Goal: Task Accomplishment & Management: Complete application form

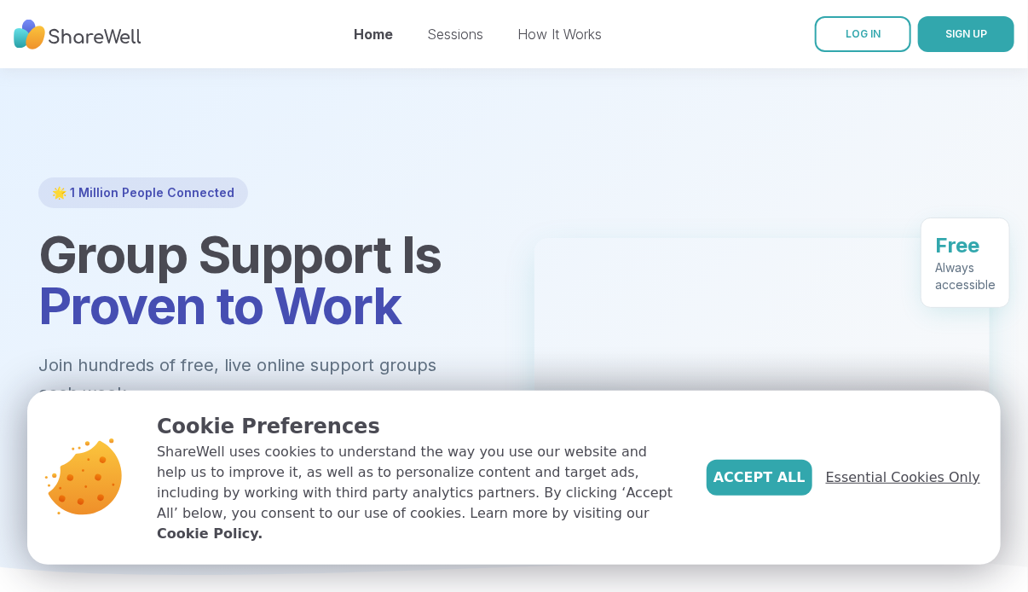
click at [881, 488] on span "Essential Cookies Only" at bounding box center [903, 477] width 154 height 20
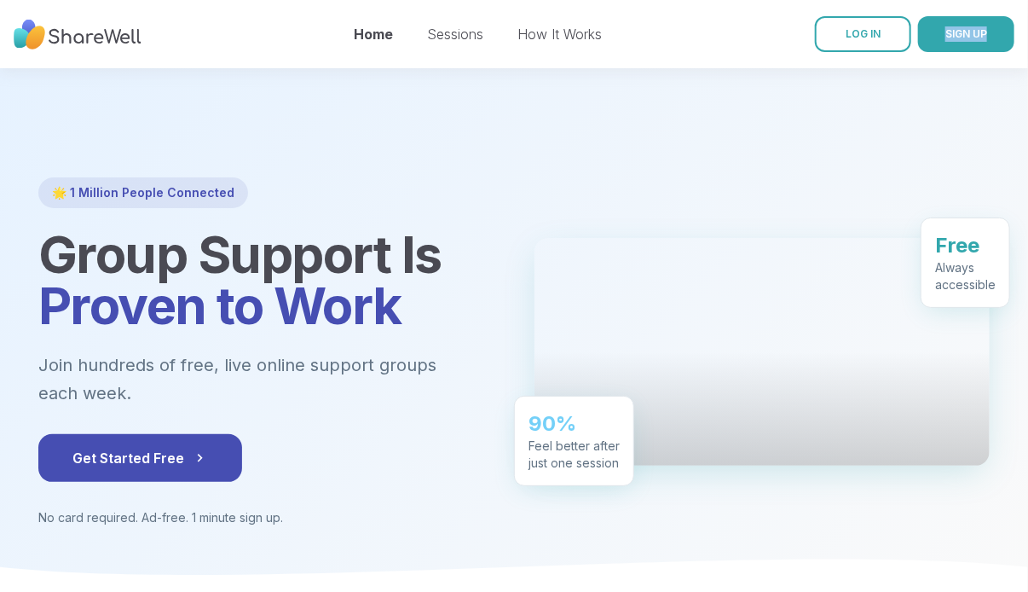
drag, startPoint x: 1027, startPoint y: 122, endPoint x: 913, endPoint y: 61, distance: 129.3
drag, startPoint x: 913, startPoint y: 61, endPoint x: 863, endPoint y: 156, distance: 107.2
click at [863, 156] on div at bounding box center [514, 331] width 1028 height 526
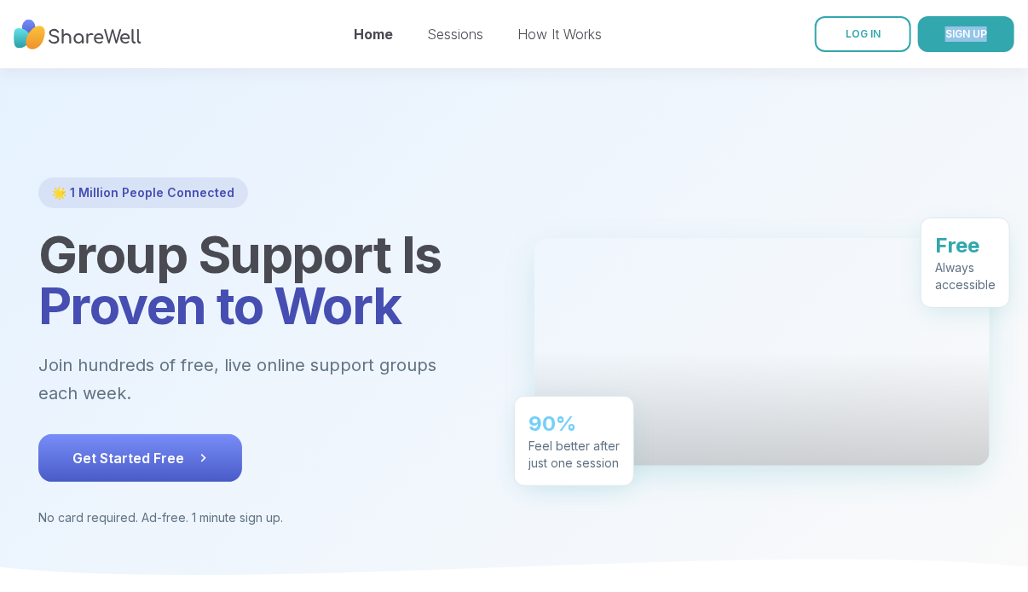
click at [202, 462] on icon at bounding box center [202, 457] width 17 height 17
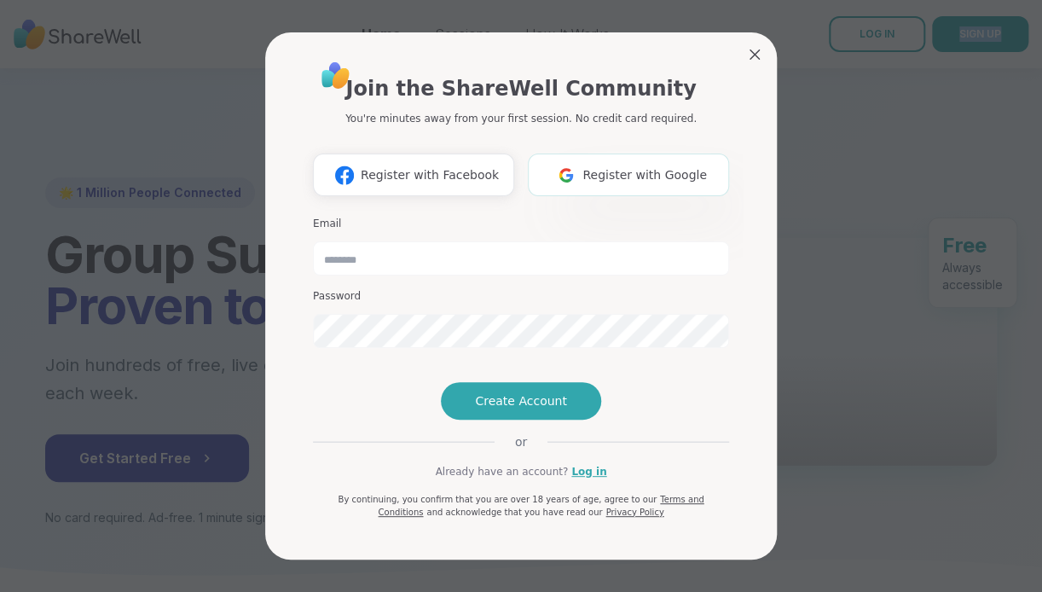
click at [586, 166] on span "Register with Google" at bounding box center [644, 175] width 124 height 18
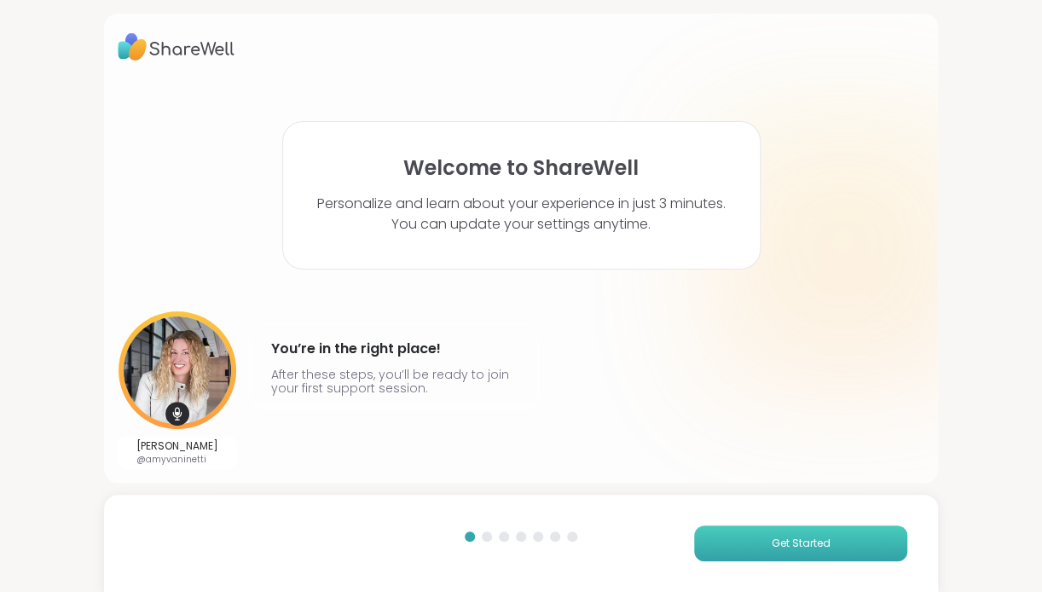
click at [800, 548] on span "Get Started" at bounding box center [800, 542] width 59 height 15
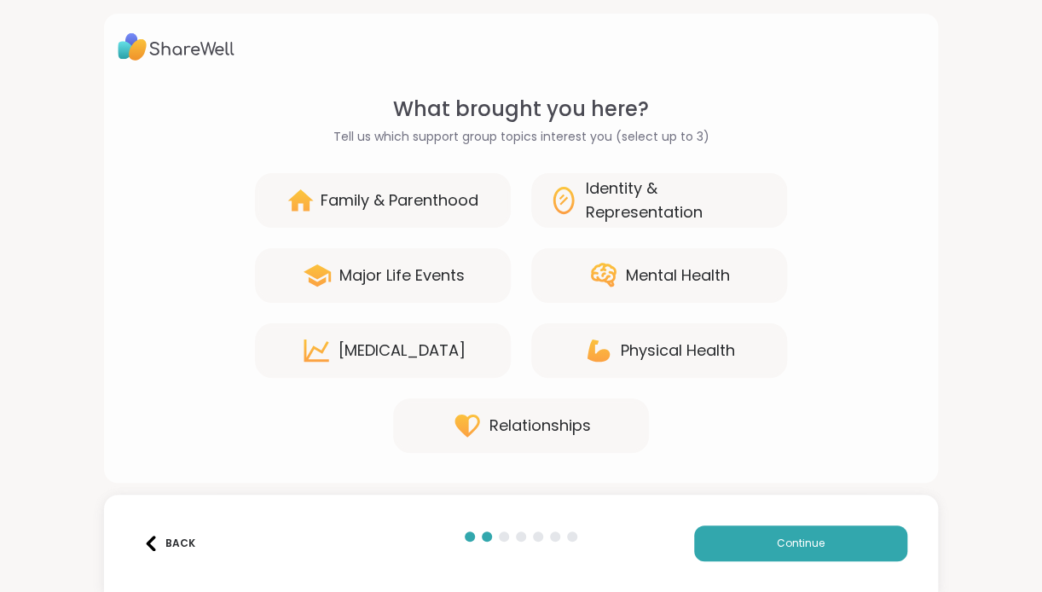
click at [393, 284] on div "Major Life Events" at bounding box center [401, 275] width 125 height 24
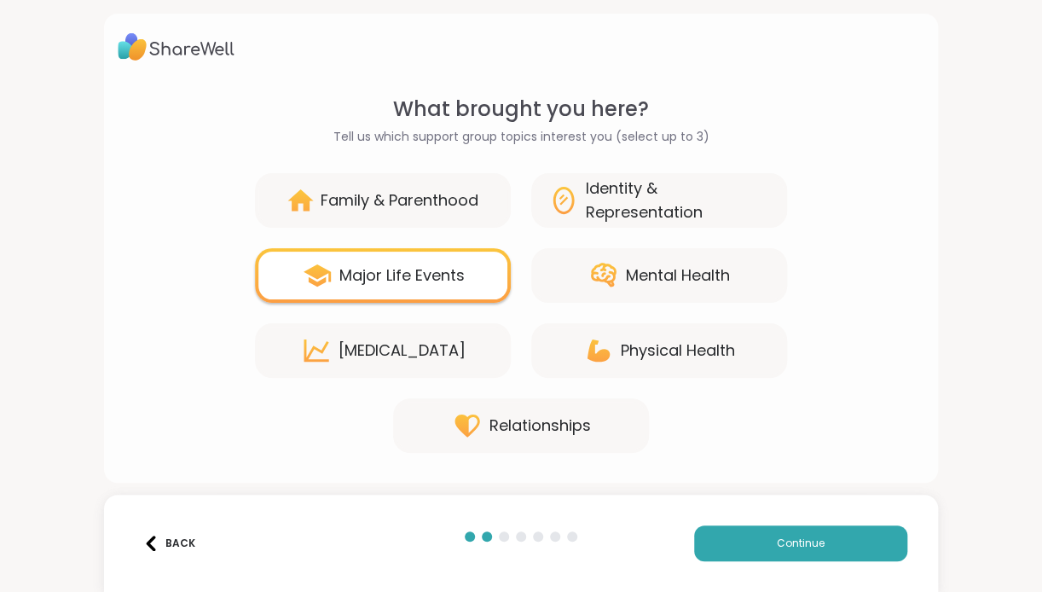
click at [390, 367] on div "[MEDICAL_DATA]" at bounding box center [383, 350] width 256 height 55
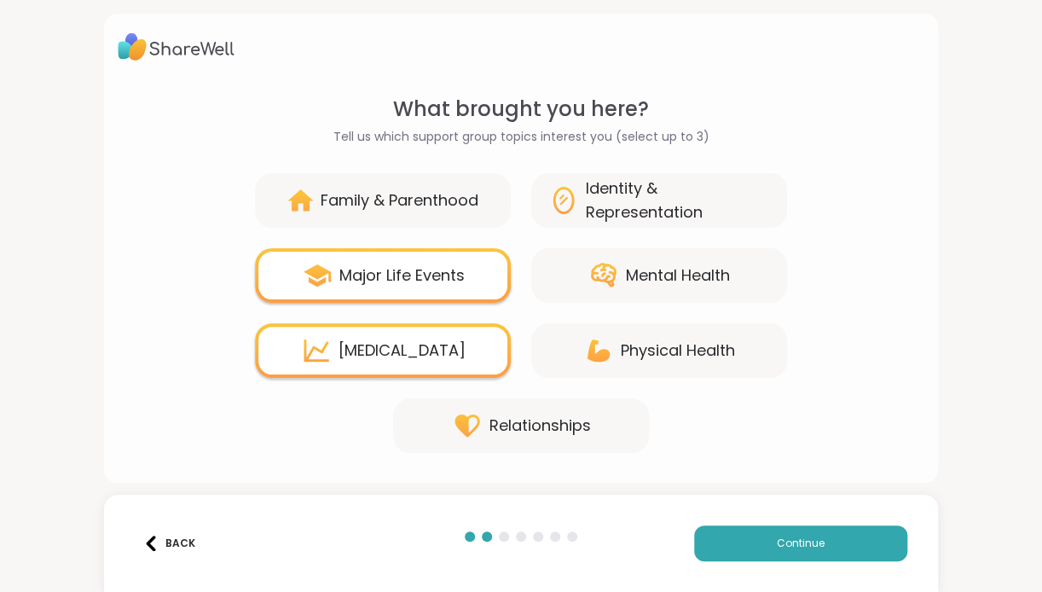
click at [624, 199] on div "Identity & Representation" at bounding box center [678, 200] width 184 height 48
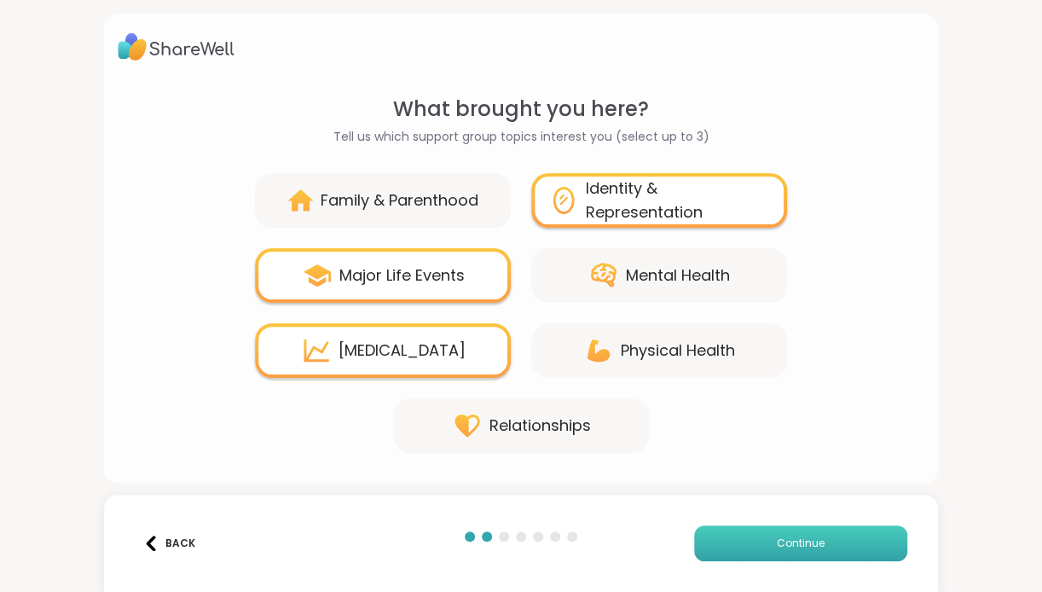
click at [748, 541] on button "Continue" at bounding box center [800, 543] width 213 height 36
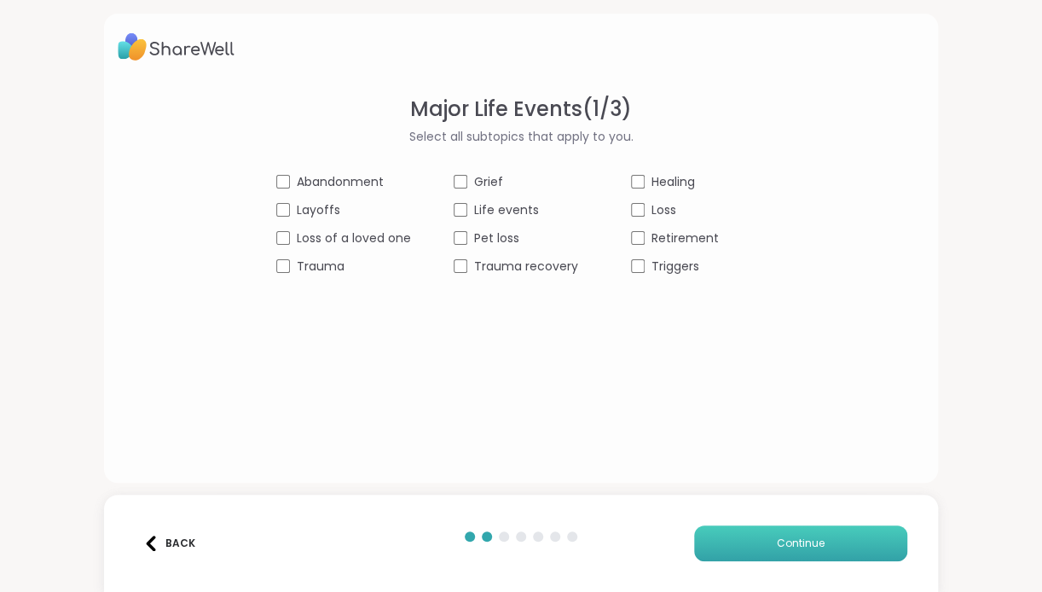
click at [757, 551] on button "Continue" at bounding box center [800, 543] width 213 height 36
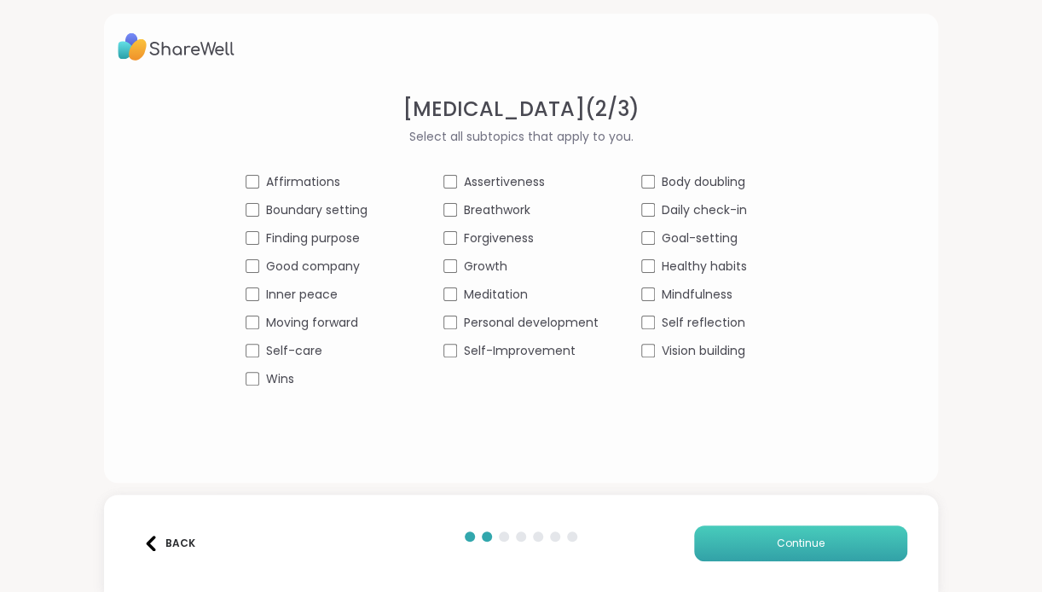
click at [788, 535] on span "Continue" at bounding box center [801, 542] width 48 height 15
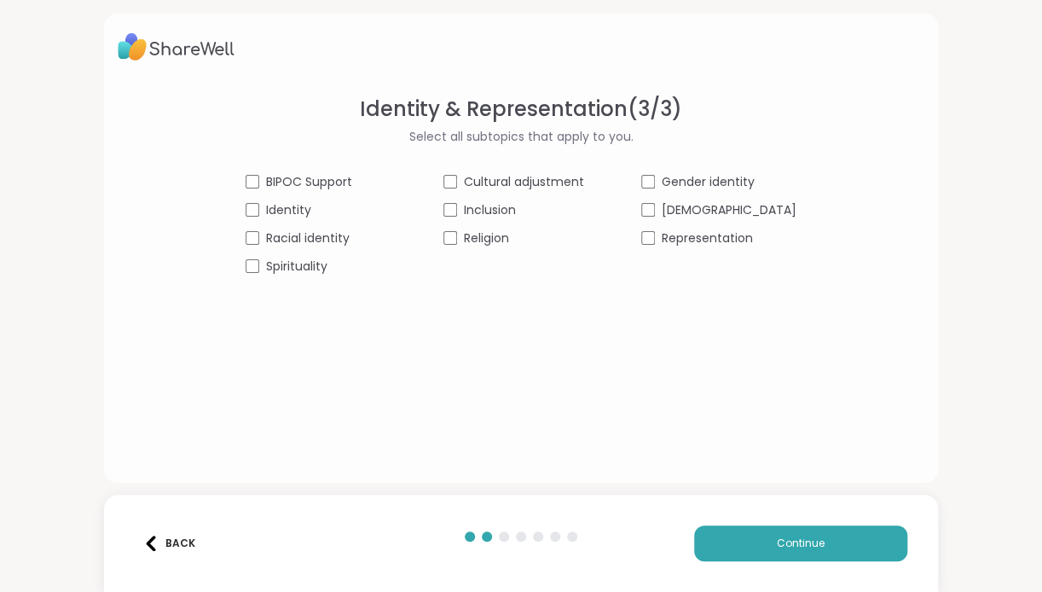
click at [155, 540] on img at bounding box center [150, 542] width 15 height 15
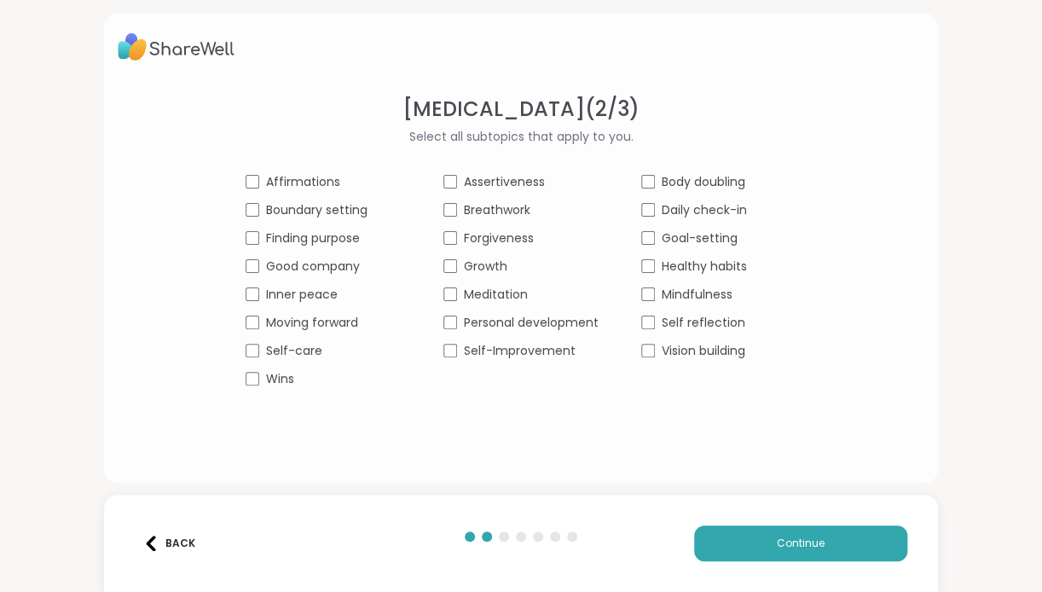
click at [155, 540] on img at bounding box center [150, 542] width 15 height 15
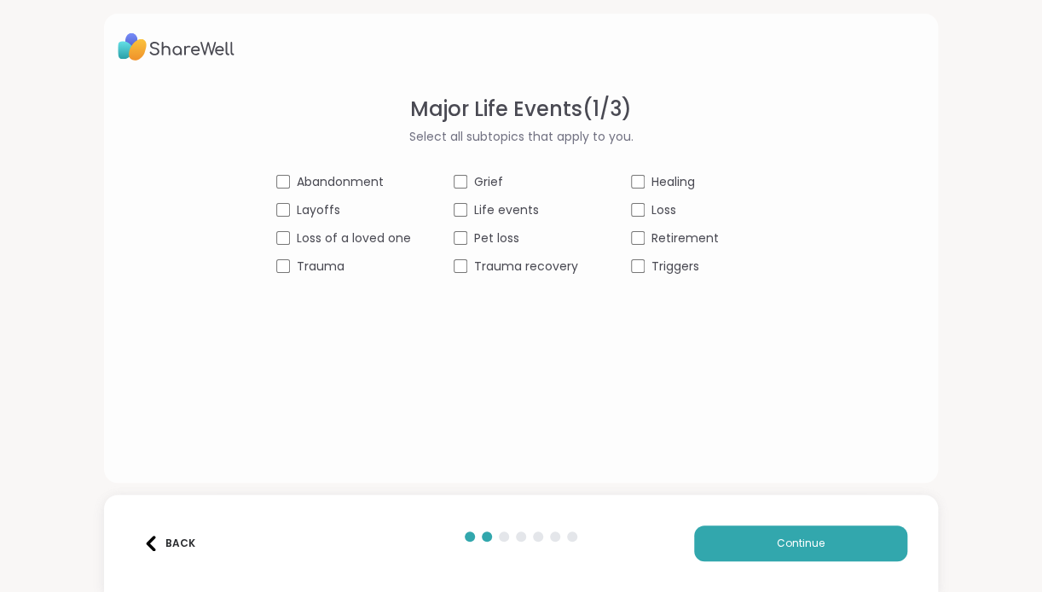
click at [155, 540] on img at bounding box center [150, 542] width 15 height 15
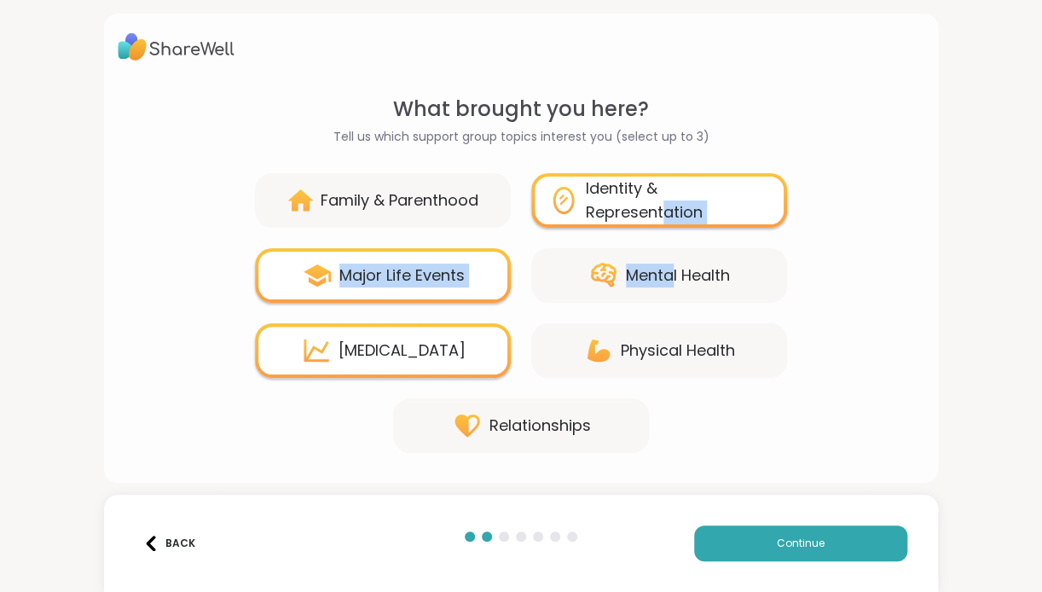
drag, startPoint x: 668, startPoint y: 240, endPoint x: 661, endPoint y: 211, distance: 29.8
click at [661, 211] on div "Family & Parenthood Identity & Representation Major Life Events Mental Health […" at bounding box center [521, 313] width 806 height 280
click at [661, 211] on div "Identity & Representation" at bounding box center [678, 200] width 184 height 48
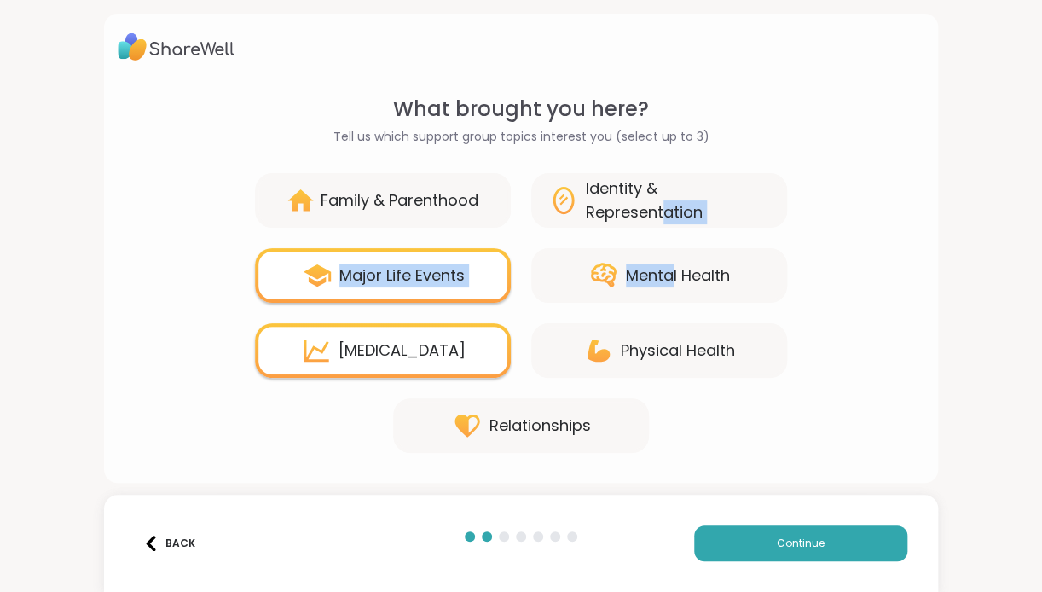
click at [859, 222] on div "Family & Parenthood Identity & Representation Major Life Events Mental Health […" at bounding box center [521, 313] width 806 height 280
click at [700, 253] on div "Mental Health" at bounding box center [659, 275] width 256 height 55
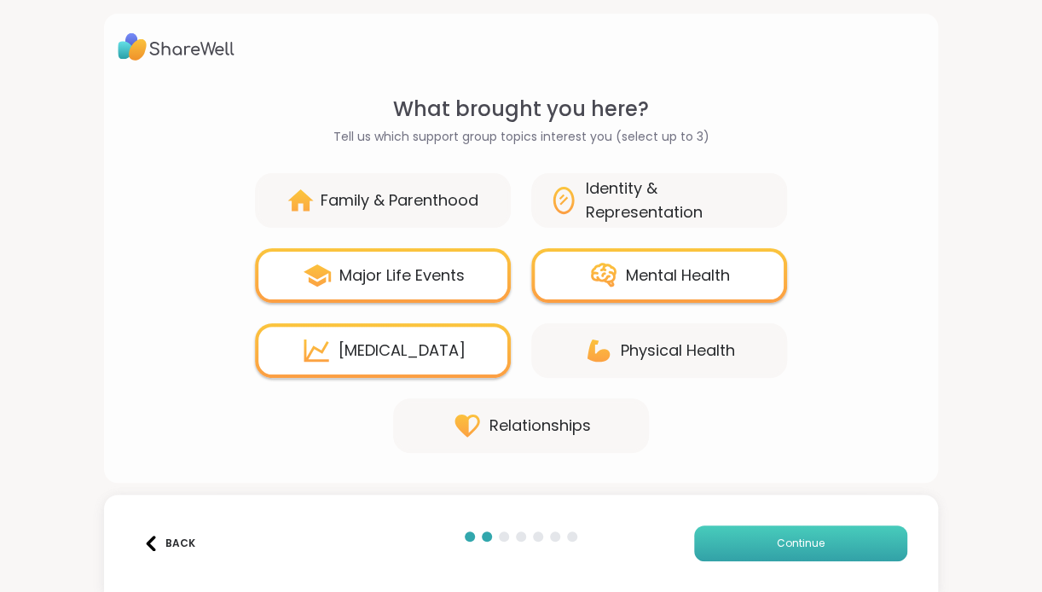
click at [754, 531] on button "Continue" at bounding box center [800, 543] width 213 height 36
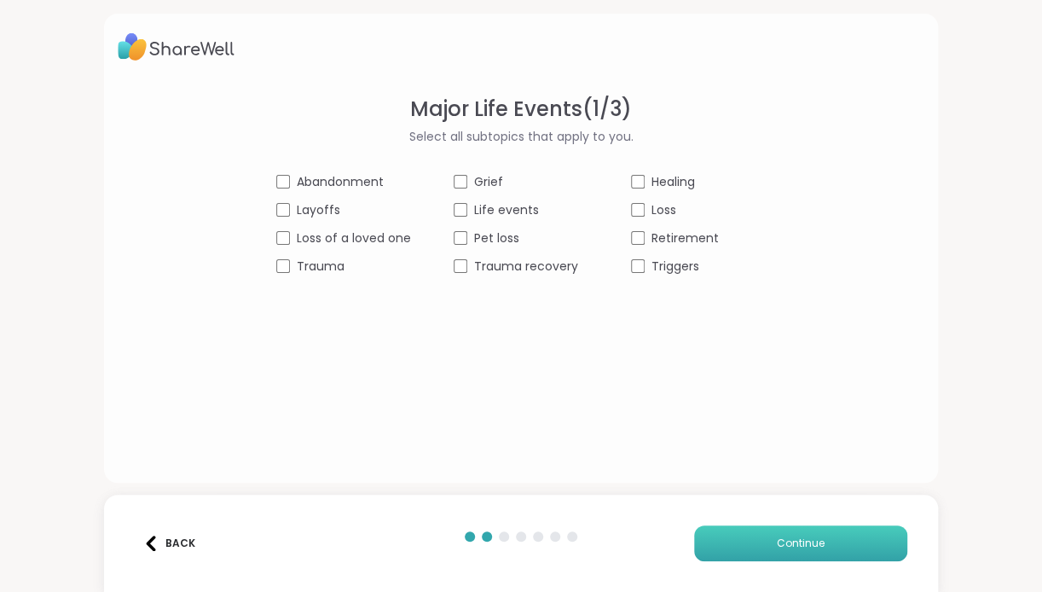
click at [754, 531] on button "Continue" at bounding box center [800, 543] width 213 height 36
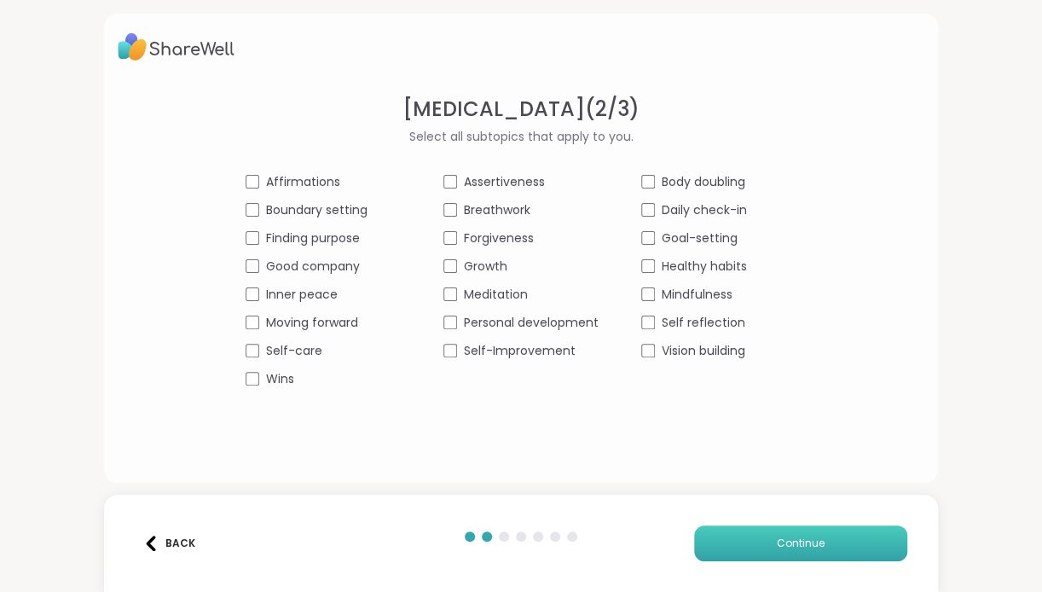
click at [754, 531] on button "Continue" at bounding box center [800, 543] width 213 height 36
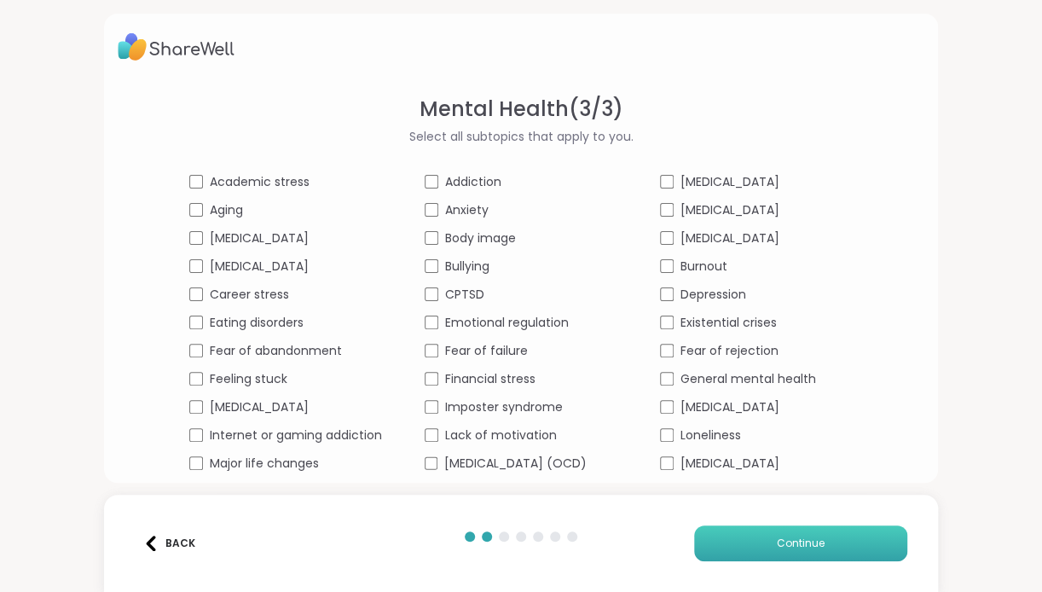
click at [727, 540] on button "Continue" at bounding box center [800, 543] width 213 height 36
